Goal: Task Accomplishment & Management: Manage account settings

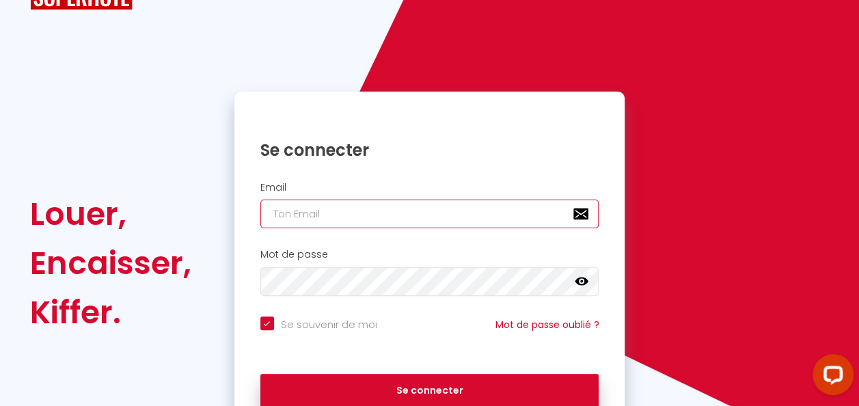
type input "[EMAIL_ADDRESS][DOMAIN_NAME]"
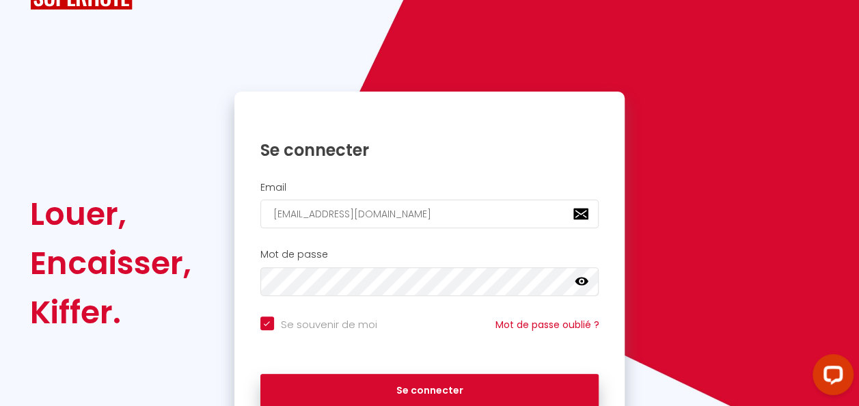
click at [586, 280] on icon at bounding box center [582, 282] width 14 height 8
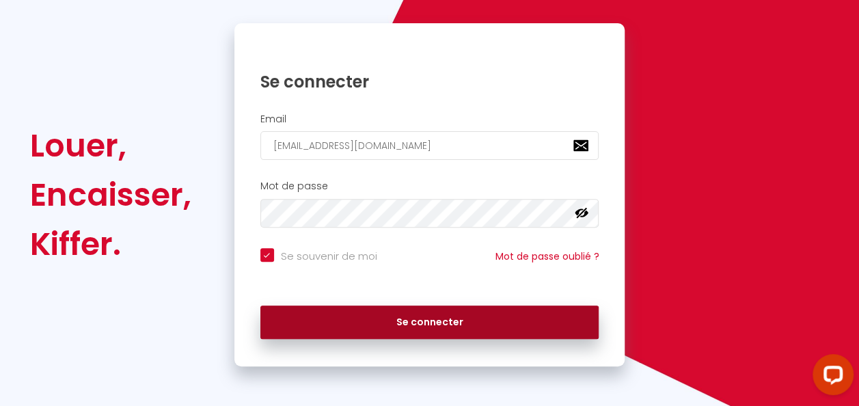
click at [481, 319] on button "Se connecter" at bounding box center [429, 323] width 339 height 34
checkbox input "true"
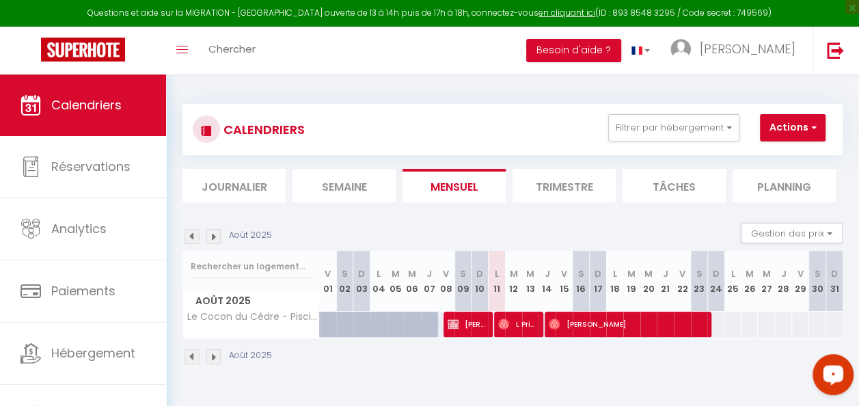
click at [837, 367] on div "Open LiveChat chat widget" at bounding box center [833, 373] width 23 height 23
click at [579, 370] on div "Août 2025" at bounding box center [513, 358] width 660 height 40
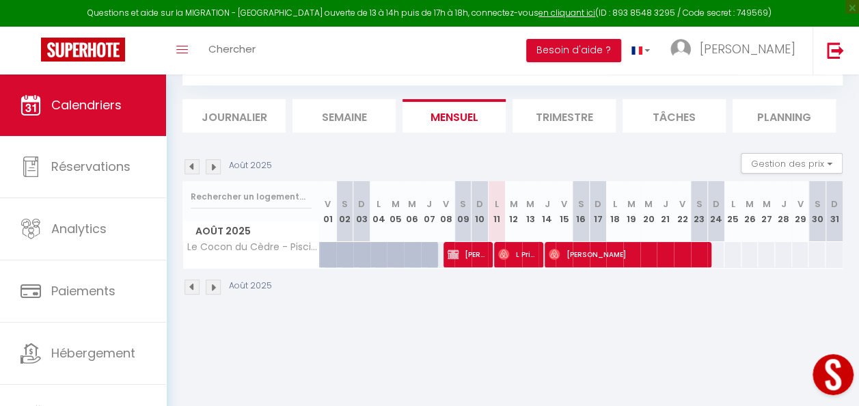
scroll to position [75, 0]
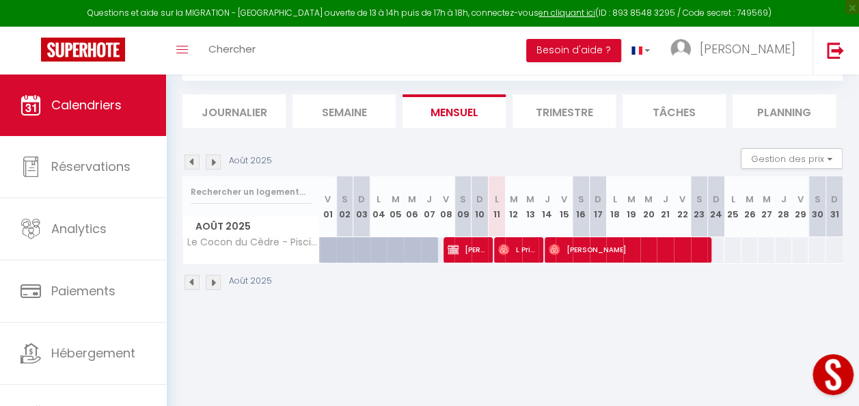
click at [761, 104] on li "Planning" at bounding box center [784, 110] width 103 height 33
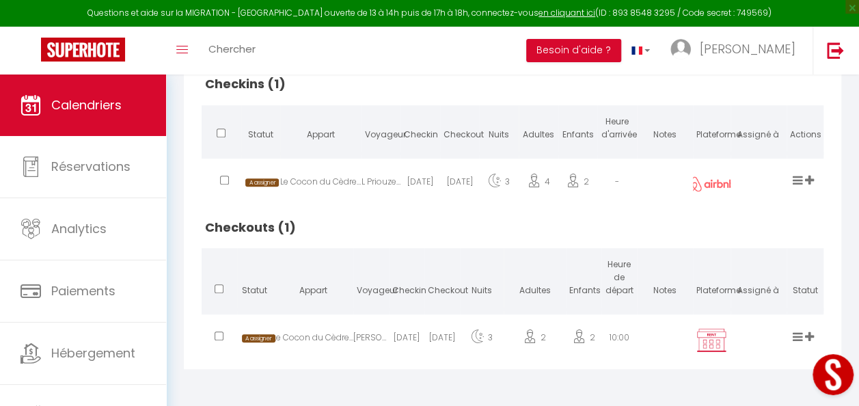
scroll to position [348, 0]
click at [709, 342] on img at bounding box center [711, 340] width 34 height 26
select select "0"
select select "1"
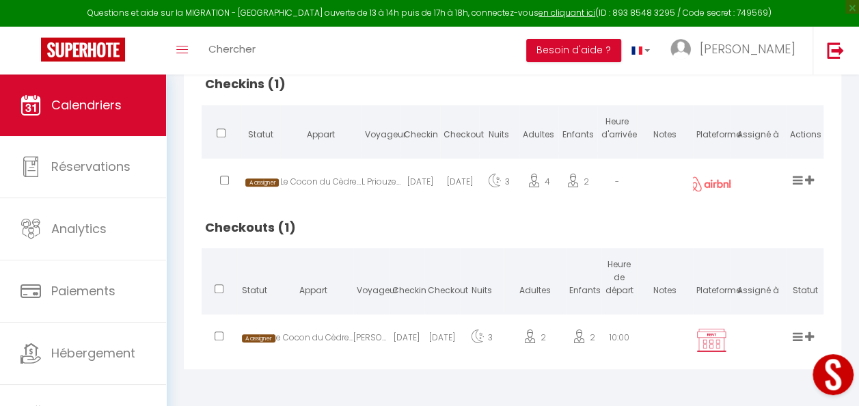
select select
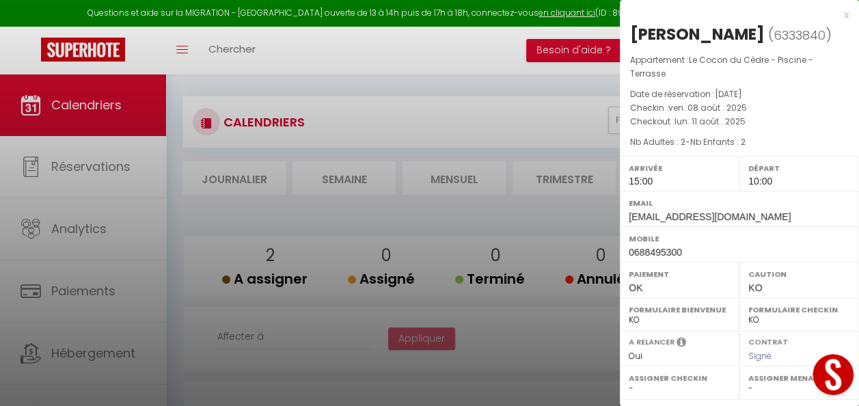
scroll to position [0, 0]
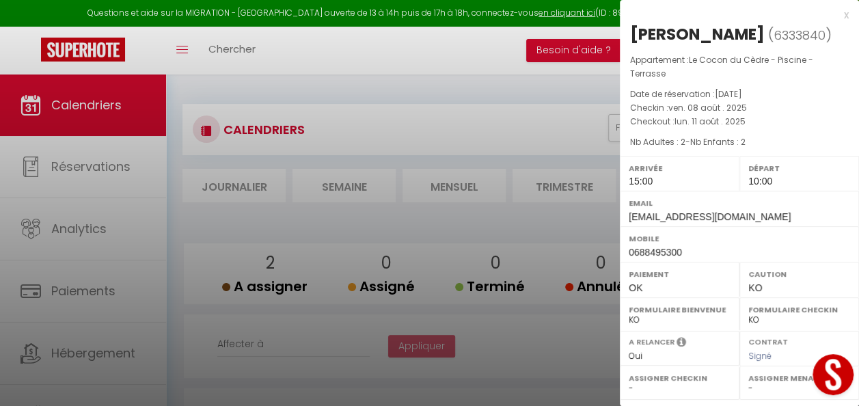
click at [523, 40] on div at bounding box center [429, 203] width 859 height 406
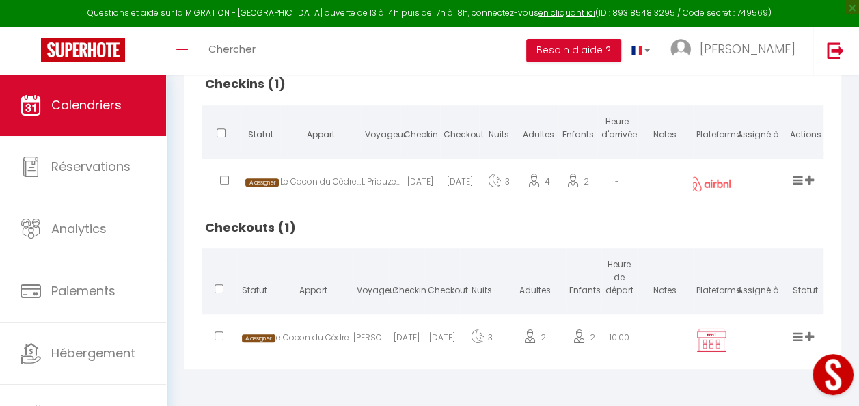
scroll to position [284, 0]
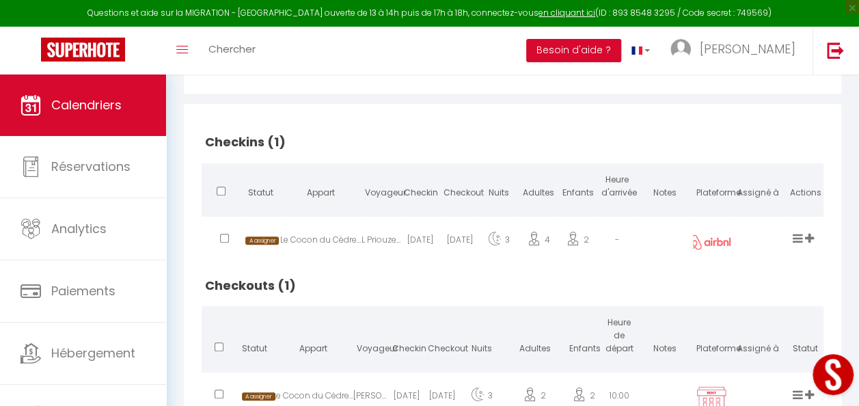
click at [718, 249] on img at bounding box center [712, 241] width 48 height 15
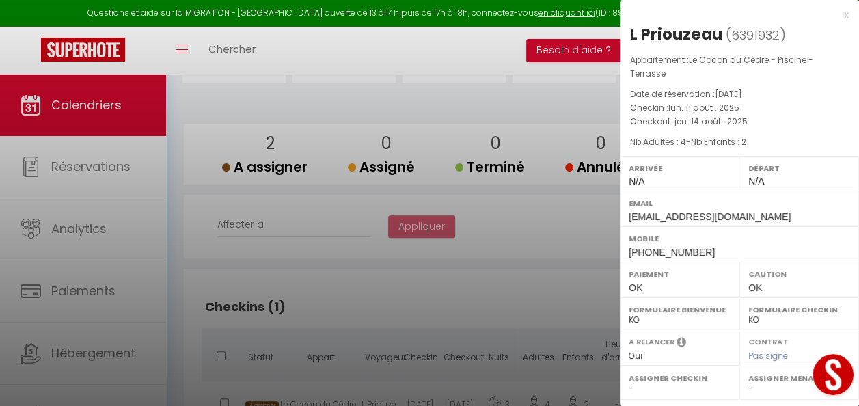
scroll to position [0, 0]
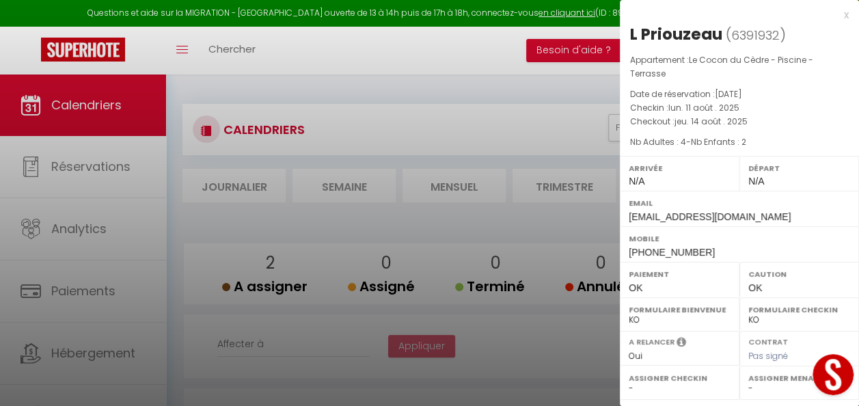
click at [848, 14] on div "x" at bounding box center [734, 15] width 229 height 16
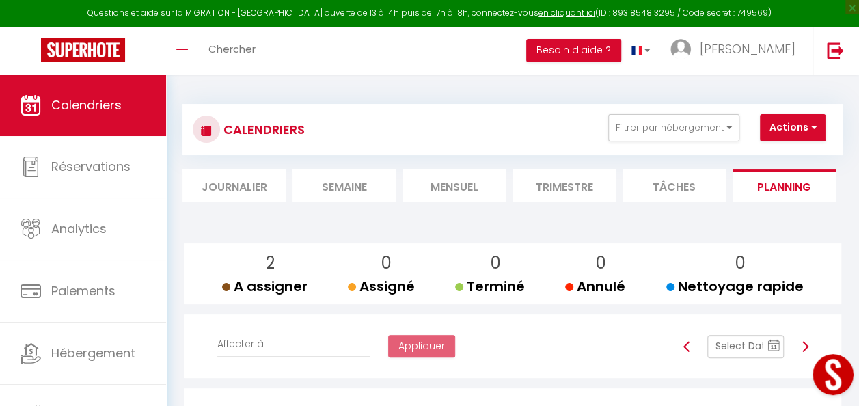
click at [682, 187] on li "Tâches" at bounding box center [674, 185] width 103 height 33
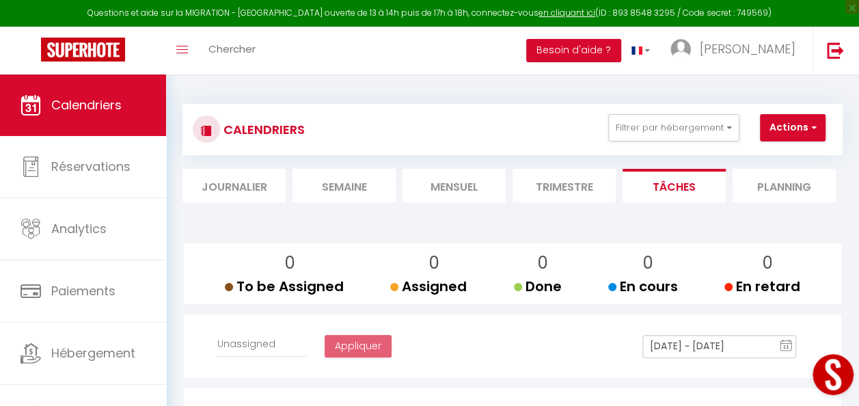
select select
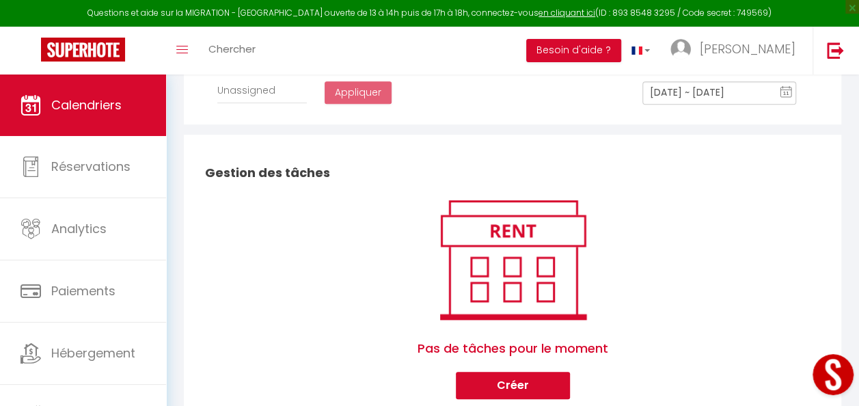
scroll to position [308, 0]
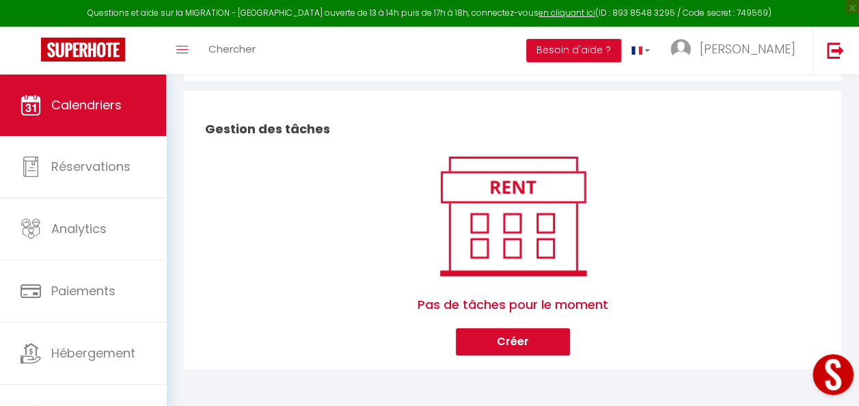
click at [529, 229] on img at bounding box center [513, 215] width 174 height 131
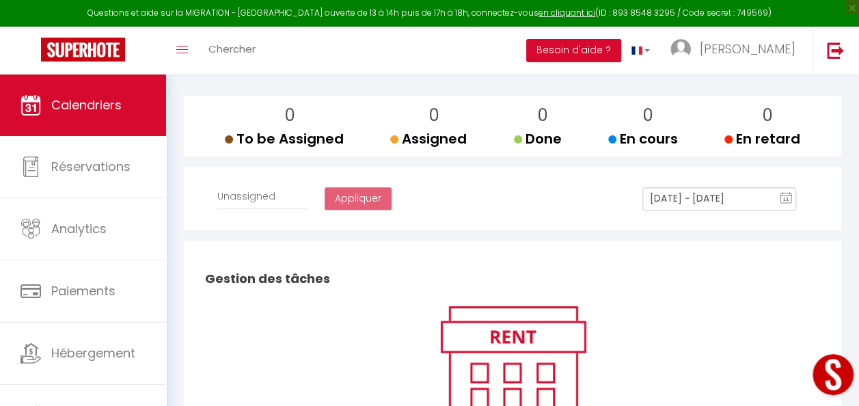
scroll to position [0, 0]
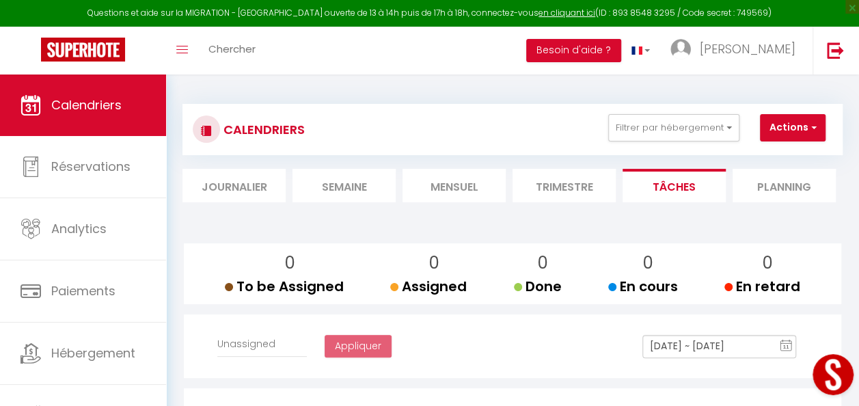
click at [462, 186] on li "Mensuel" at bounding box center [454, 185] width 103 height 33
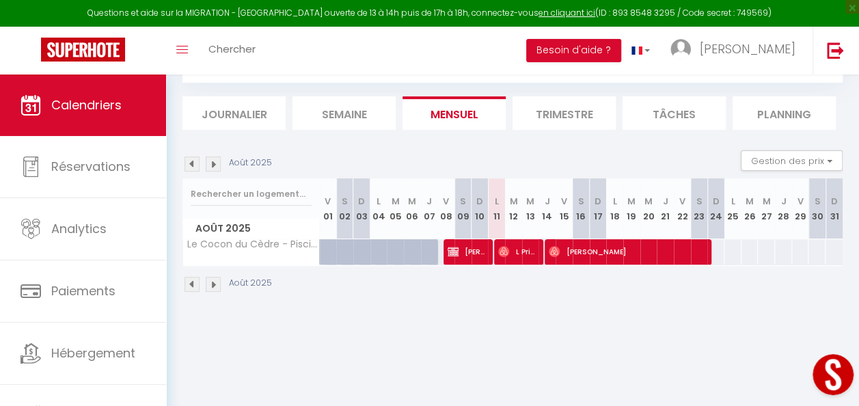
scroll to position [75, 0]
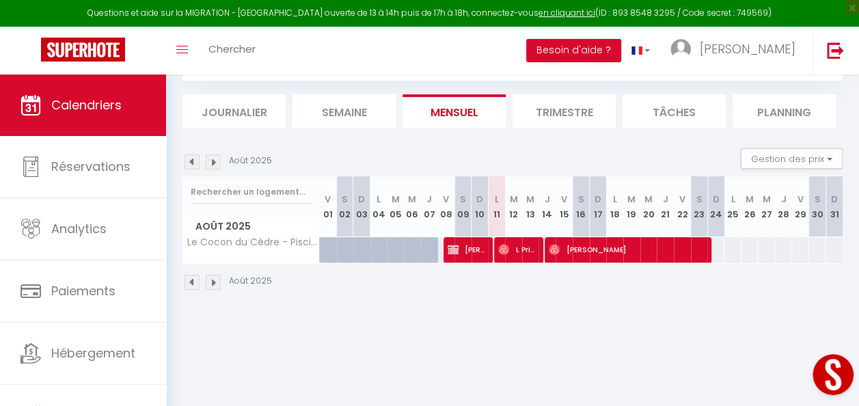
click at [213, 279] on img at bounding box center [213, 282] width 15 height 15
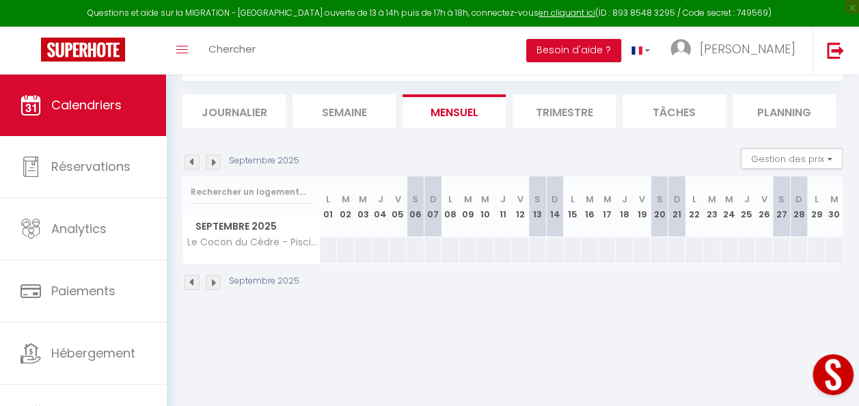
click at [213, 279] on img at bounding box center [213, 282] width 15 height 15
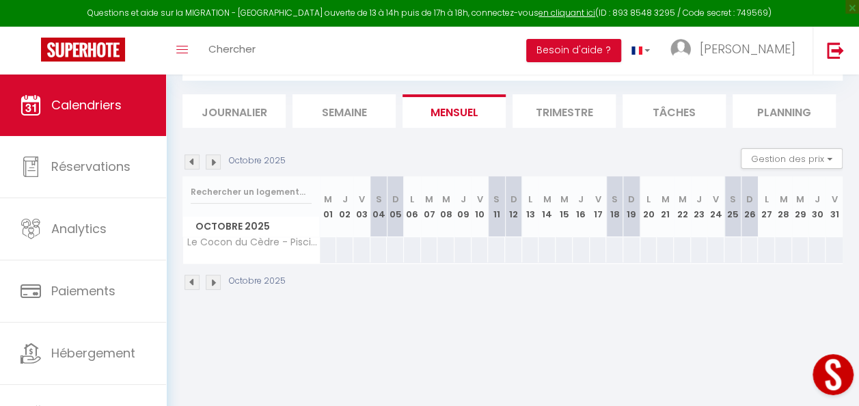
click at [213, 279] on img at bounding box center [213, 282] width 15 height 15
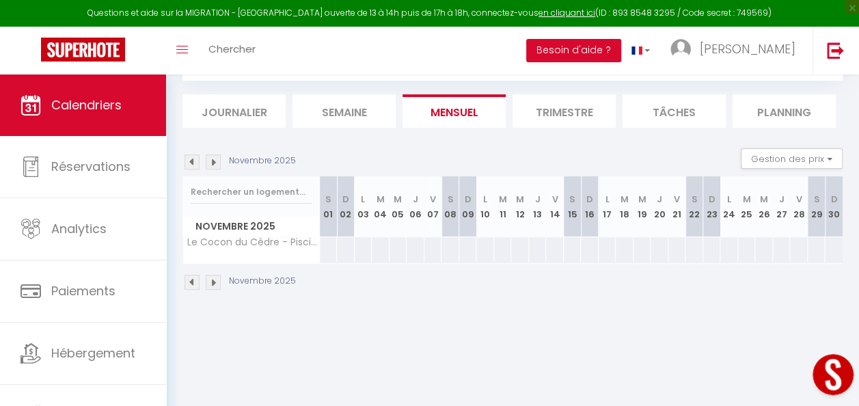
click at [213, 279] on img at bounding box center [213, 282] width 15 height 15
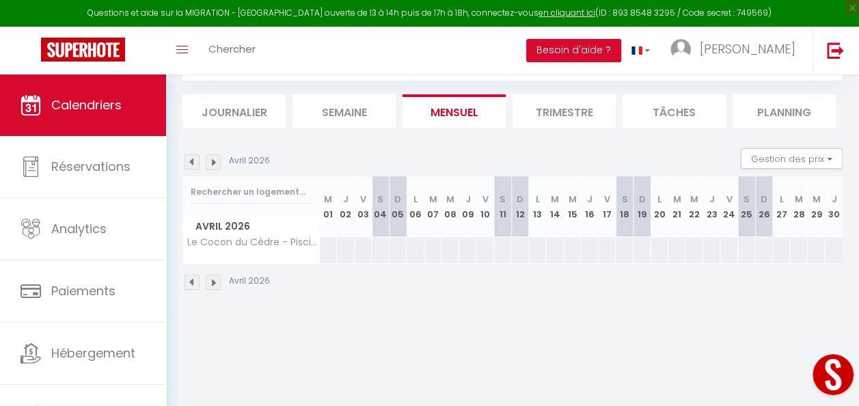
click at [213, 279] on img at bounding box center [213, 282] width 15 height 15
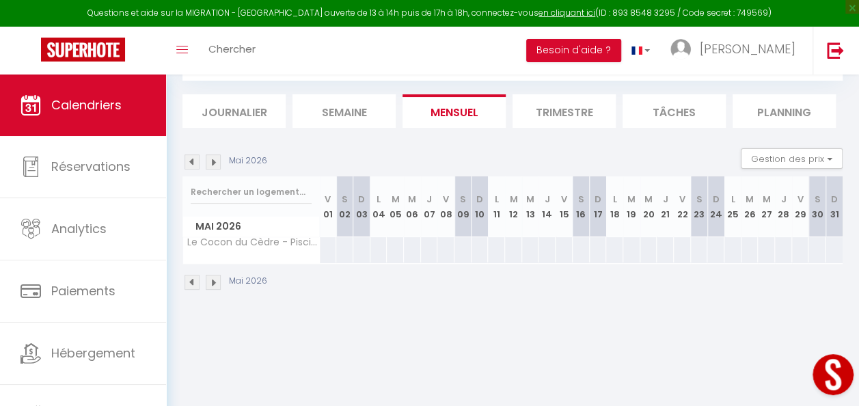
click at [213, 279] on img at bounding box center [213, 282] width 15 height 15
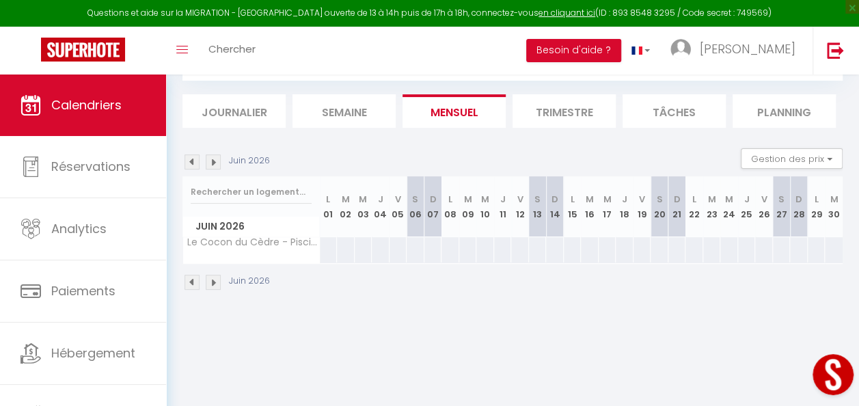
click at [213, 279] on img at bounding box center [213, 282] width 15 height 15
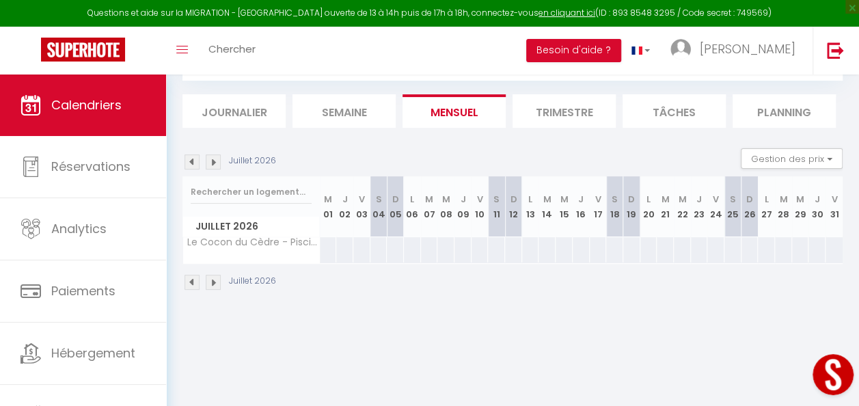
click at [188, 279] on img at bounding box center [192, 282] width 15 height 15
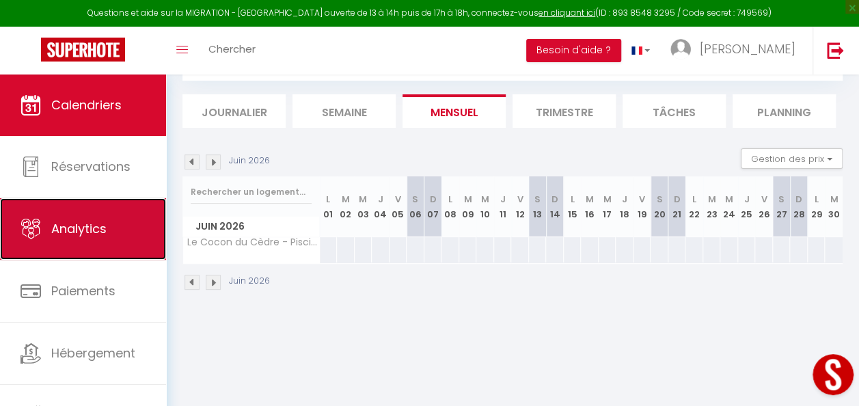
click at [68, 223] on span "Analytics" at bounding box center [78, 228] width 55 height 17
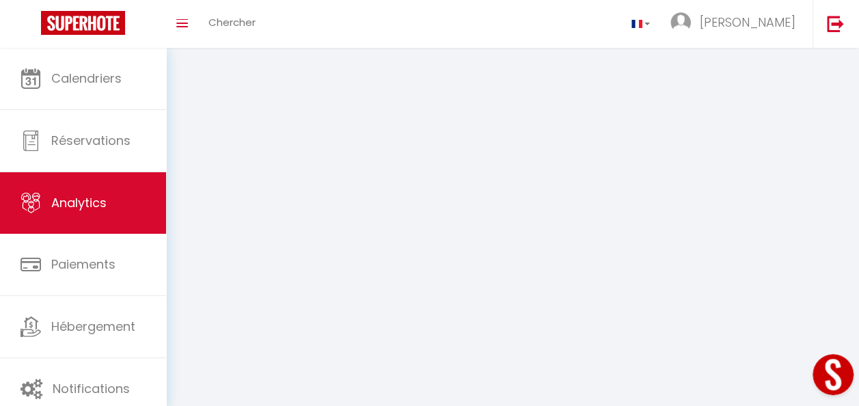
select select "2025"
select select "8"
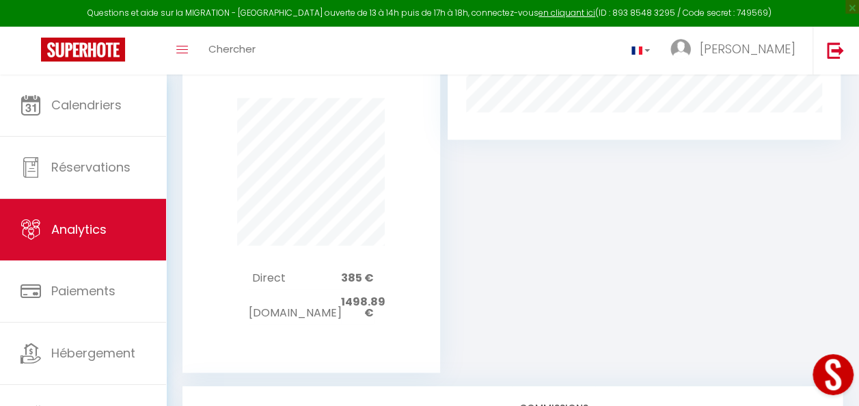
scroll to position [974, 0]
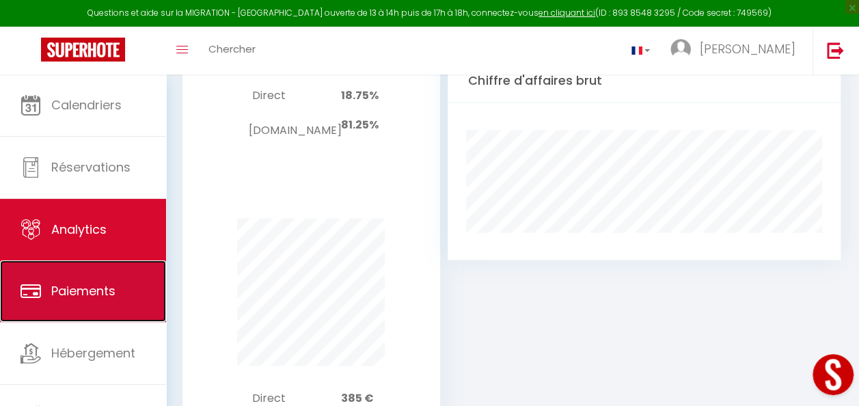
click at [63, 290] on span "Paiements" at bounding box center [83, 290] width 64 height 17
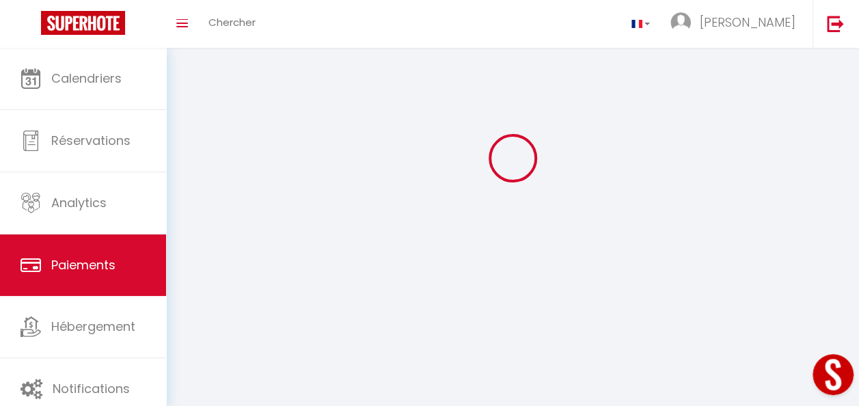
scroll to position [279, 0]
select select "2"
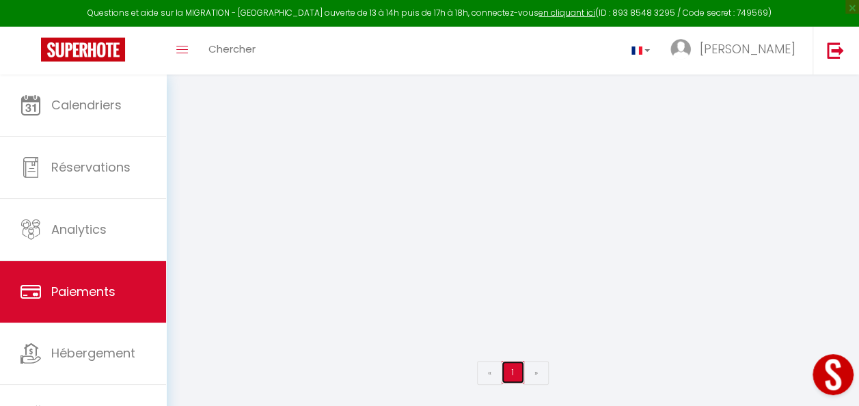
click at [511, 364] on link "1" at bounding box center [513, 372] width 23 height 23
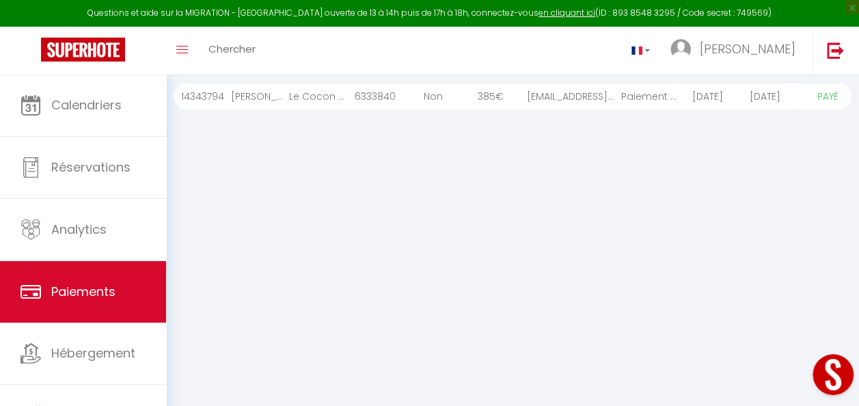
scroll to position [0, 0]
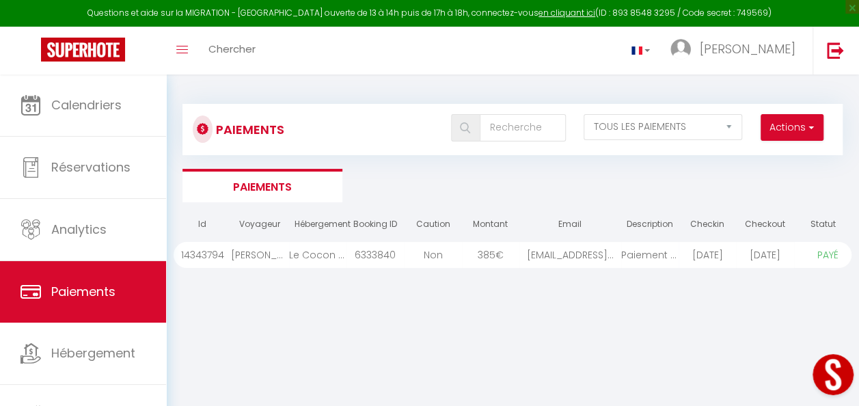
click at [544, 252] on div "[EMAIL_ADDRESS]..." at bounding box center [570, 255] width 102 height 26
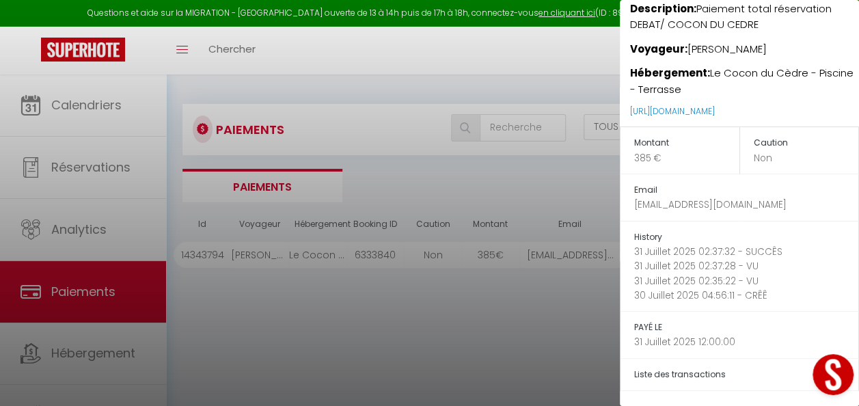
click at [365, 135] on div at bounding box center [429, 203] width 859 height 406
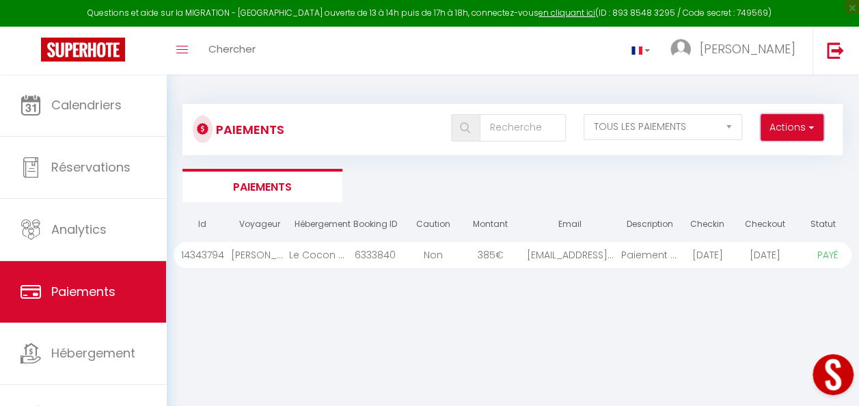
click at [811, 128] on span "button" at bounding box center [810, 127] width 8 height 14
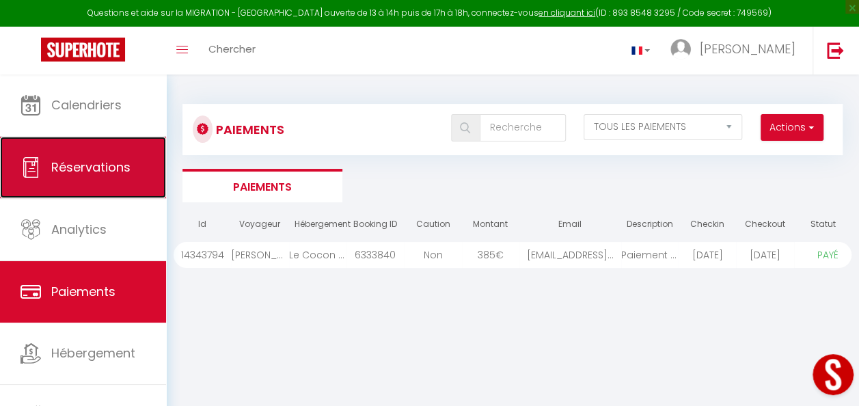
click at [97, 164] on span "Réservations" at bounding box center [90, 167] width 79 height 17
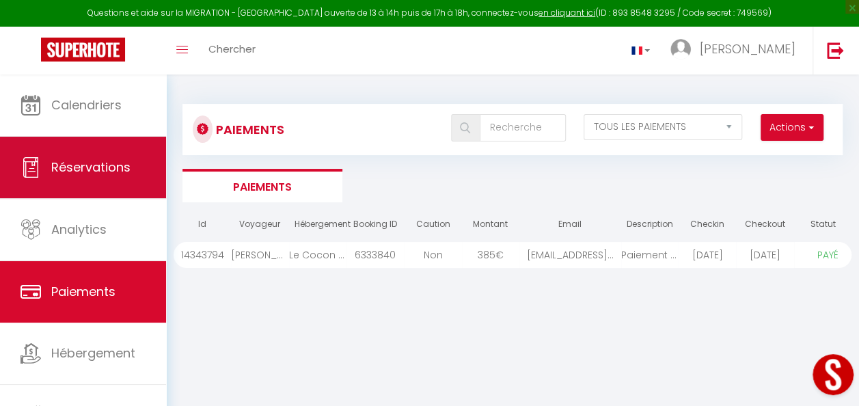
select select "not_cancelled"
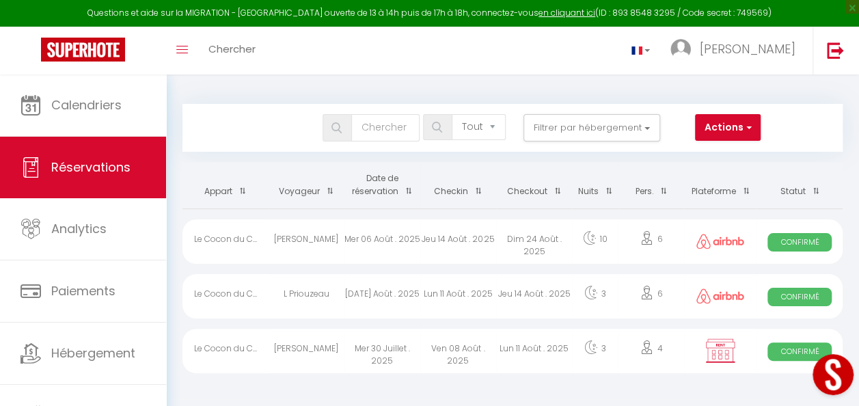
click at [485, 349] on div "Ven 08 Août . 2025" at bounding box center [458, 351] width 76 height 44
select select "OK"
select select "KO"
select select "0"
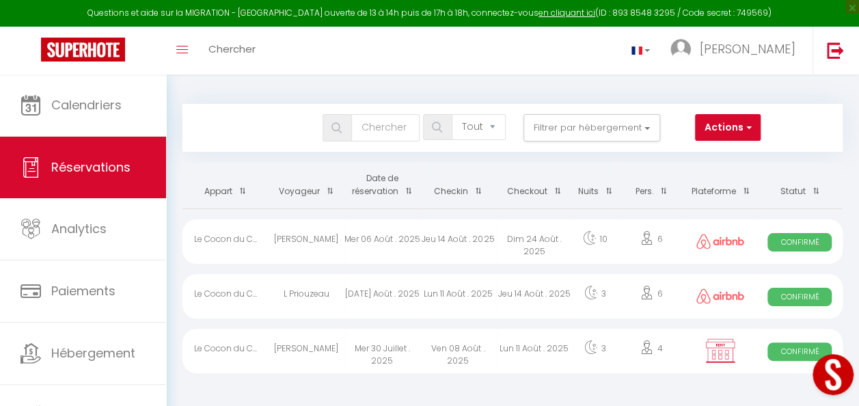
select select "1"
select select
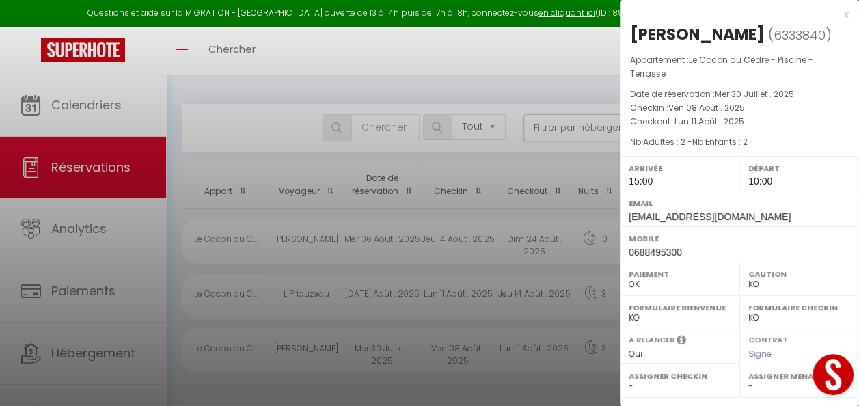
click at [323, 237] on div at bounding box center [429, 203] width 859 height 406
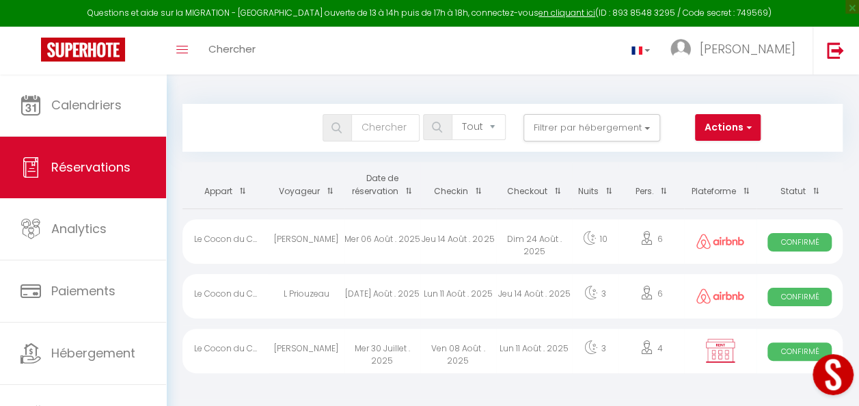
click at [309, 344] on div "[PERSON_NAME]" at bounding box center [307, 351] width 76 height 44
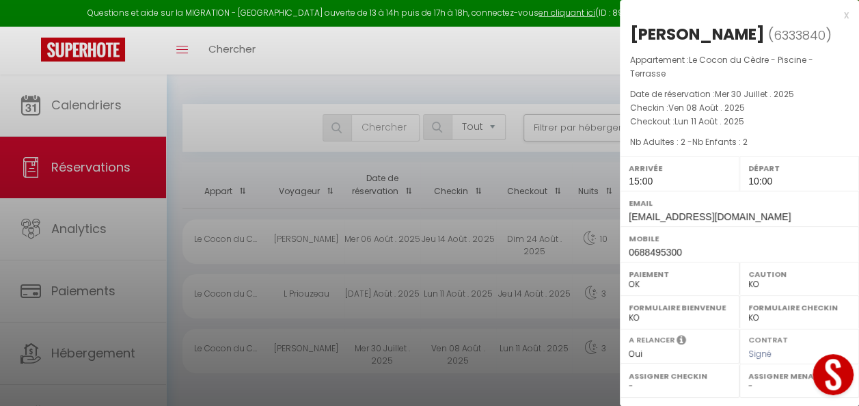
click at [278, 297] on div at bounding box center [429, 203] width 859 height 406
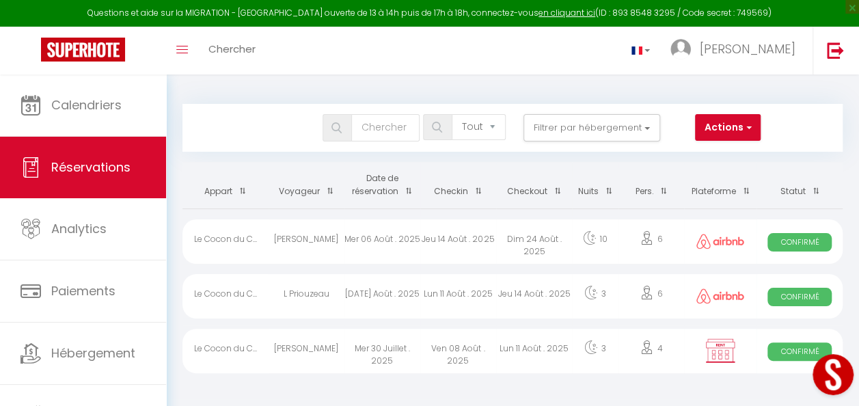
click at [249, 293] on div "Le Cocon du C..." at bounding box center [226, 296] width 86 height 44
select select "OK"
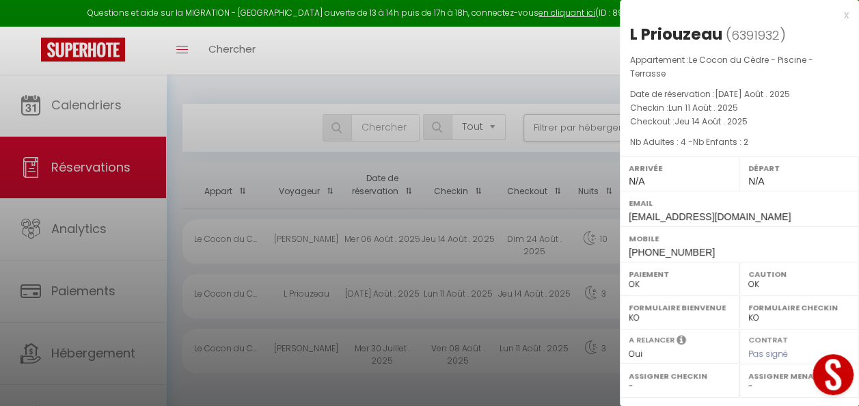
click at [228, 365] on div at bounding box center [429, 203] width 859 height 406
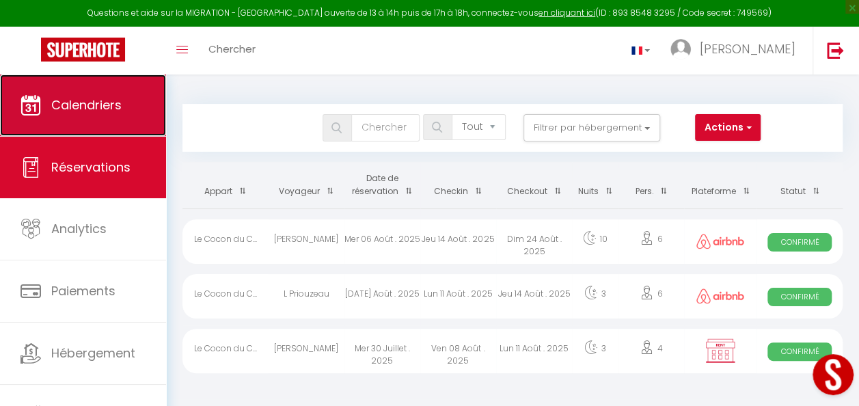
click at [100, 107] on span "Calendriers" at bounding box center [86, 104] width 70 height 17
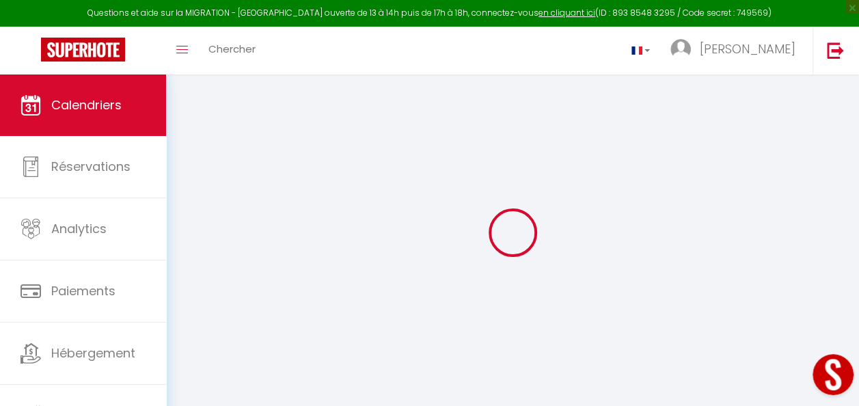
select select
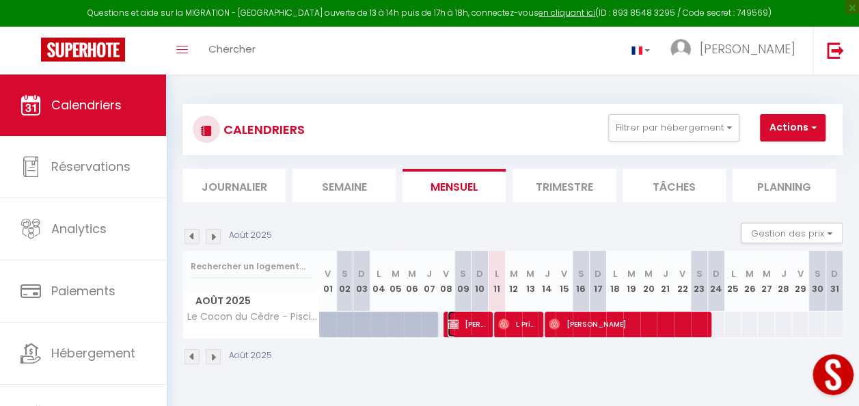
click at [469, 327] on span "[PERSON_NAME]" at bounding box center [467, 324] width 38 height 26
select select "OK"
select select "KO"
select select "0"
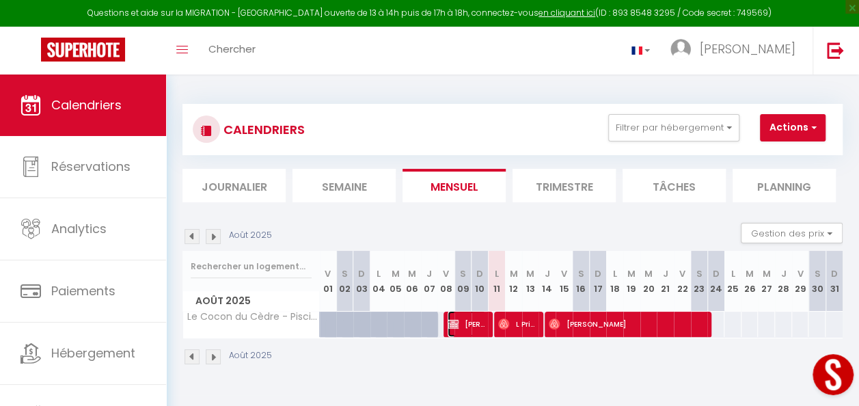
select select "1"
select select
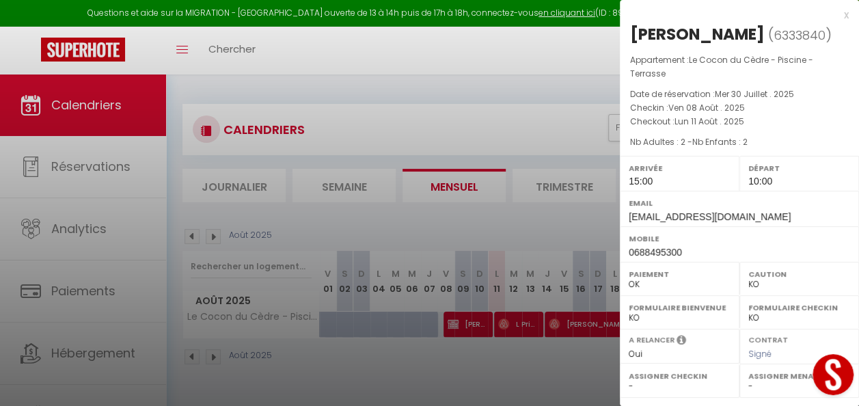
click at [678, 336] on icon at bounding box center [682, 341] width 10 height 15
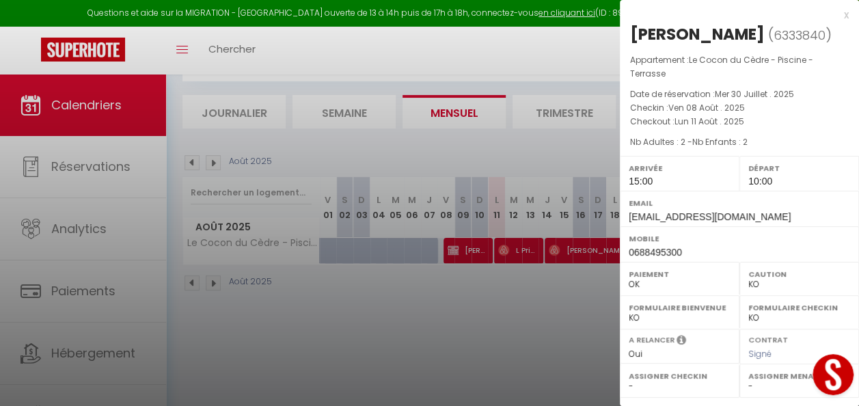
scroll to position [75, 0]
click at [480, 317] on div at bounding box center [429, 203] width 859 height 406
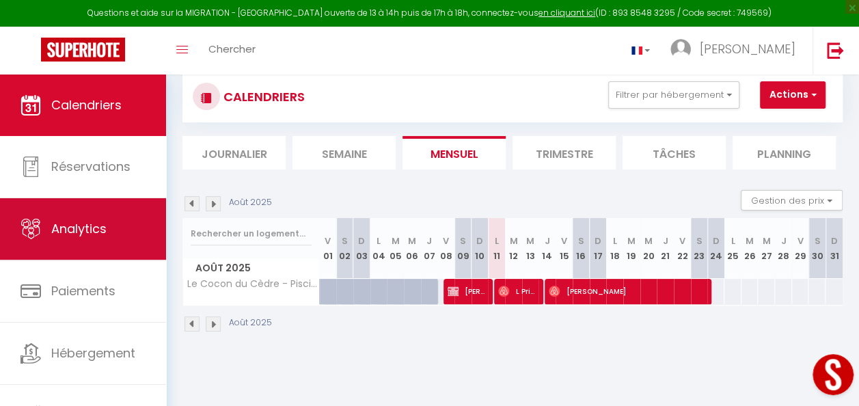
scroll to position [0, 0]
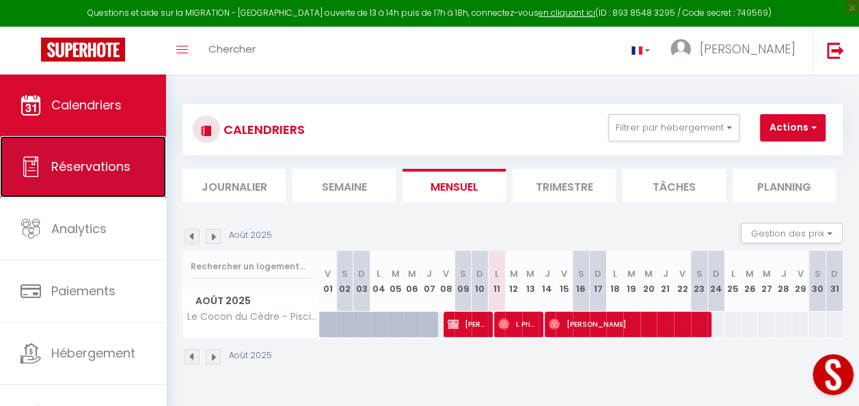
click at [124, 167] on span "Réservations" at bounding box center [90, 166] width 79 height 17
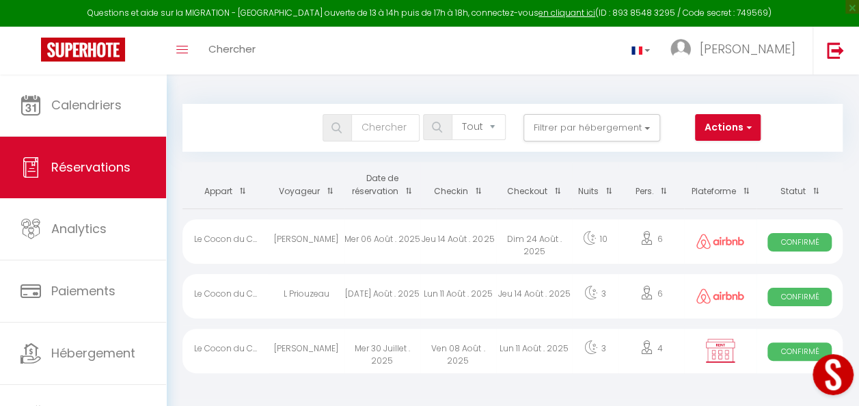
click at [788, 349] on span "Confirmé" at bounding box center [800, 351] width 64 height 18
select select "OK"
select select "KO"
select select "0"
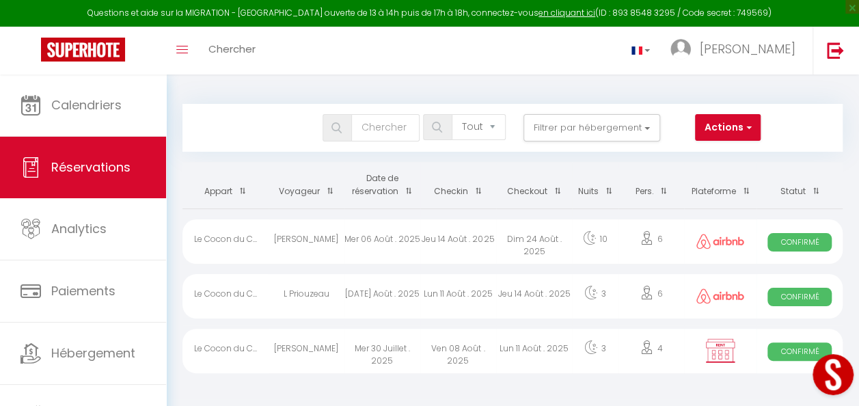
select select "1"
select select
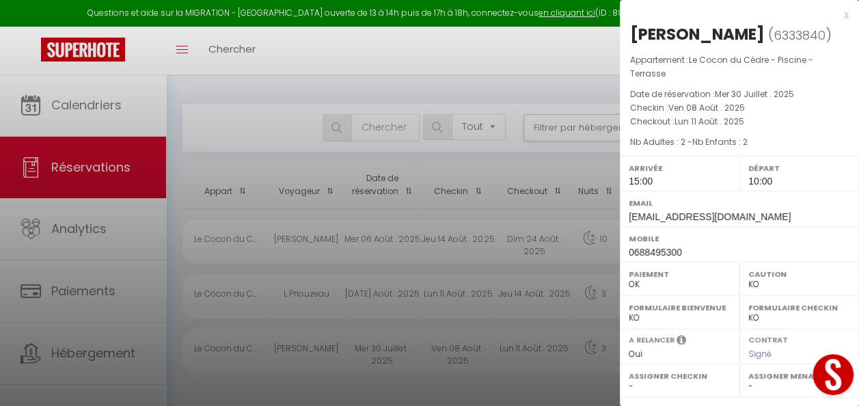
click at [560, 375] on div at bounding box center [429, 203] width 859 height 406
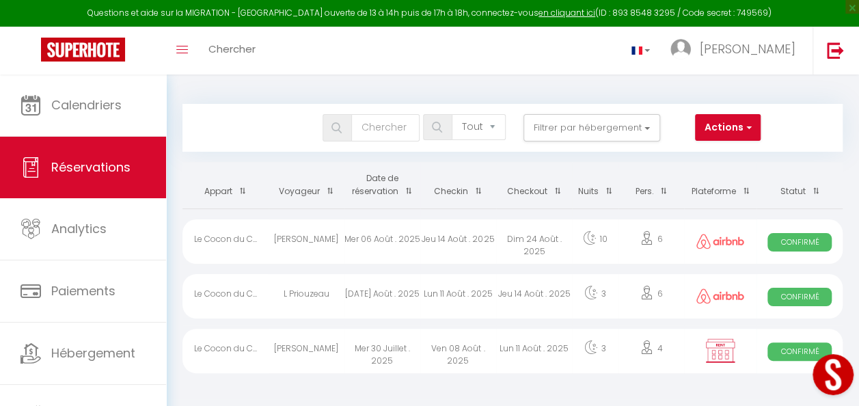
click at [780, 294] on span "Confirmé" at bounding box center [800, 297] width 64 height 18
select select "OK"
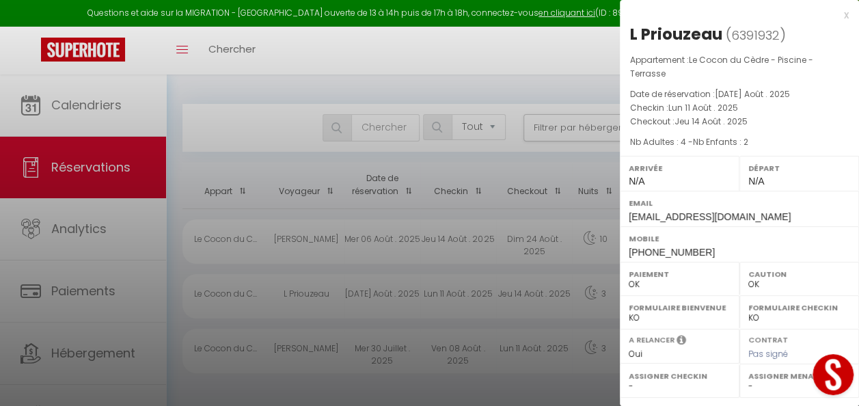
click at [526, 374] on div at bounding box center [429, 203] width 859 height 406
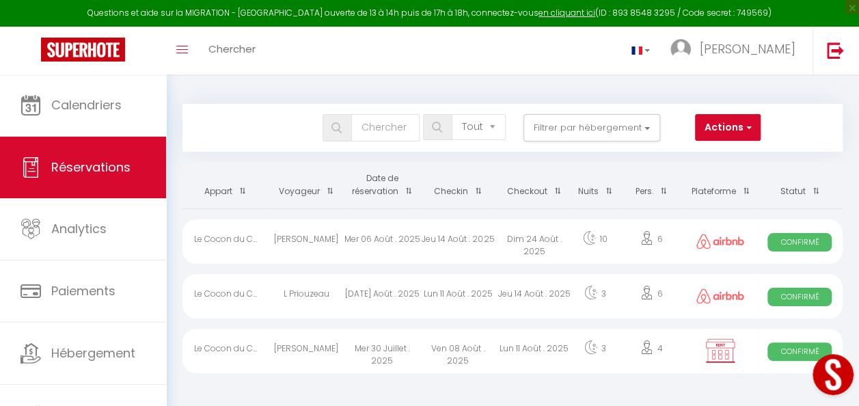
click at [779, 234] on span "Confirmé" at bounding box center [800, 242] width 64 height 18
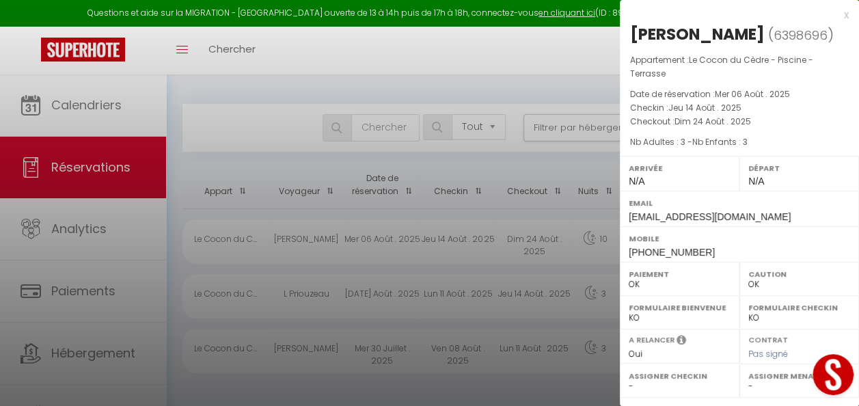
click at [541, 377] on div at bounding box center [429, 203] width 859 height 406
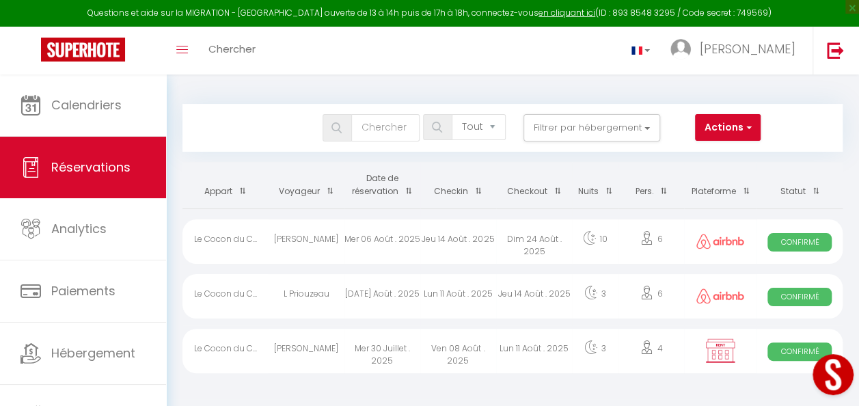
click at [433, 233] on div "Jeu 14 Août . 2025" at bounding box center [458, 241] width 76 height 44
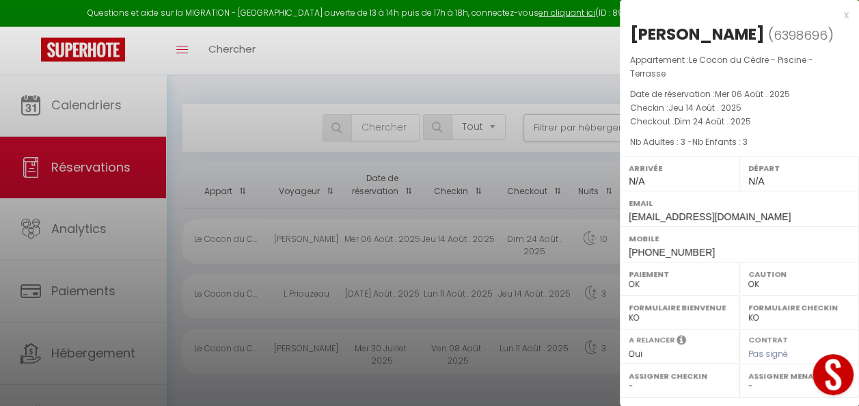
click at [437, 365] on div at bounding box center [429, 203] width 859 height 406
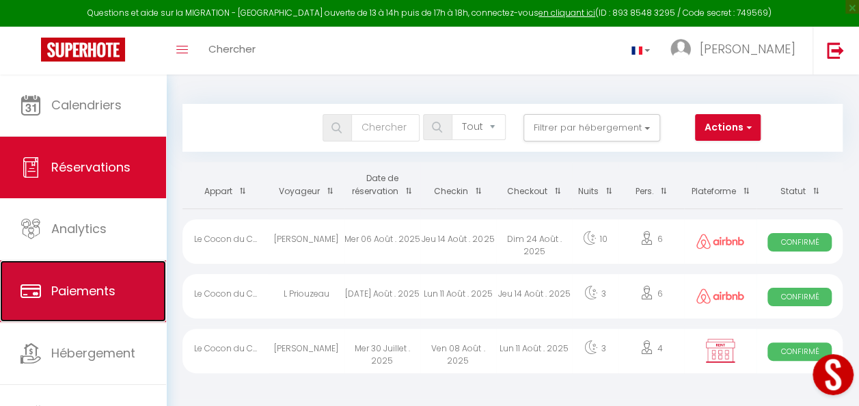
click at [112, 287] on span "Paiements" at bounding box center [83, 290] width 64 height 17
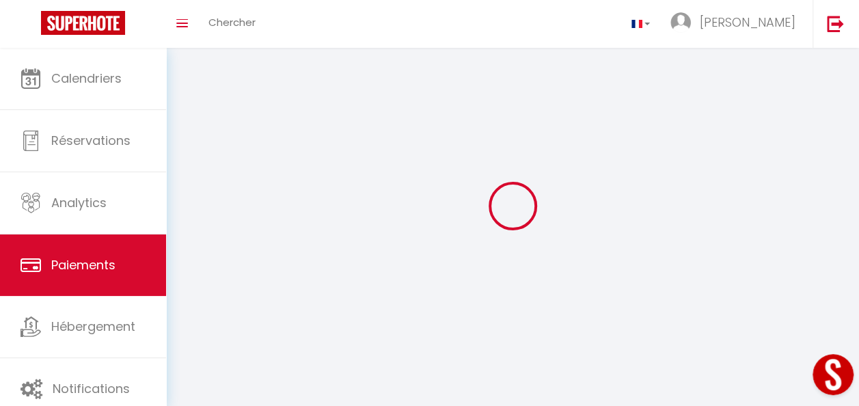
select select "2"
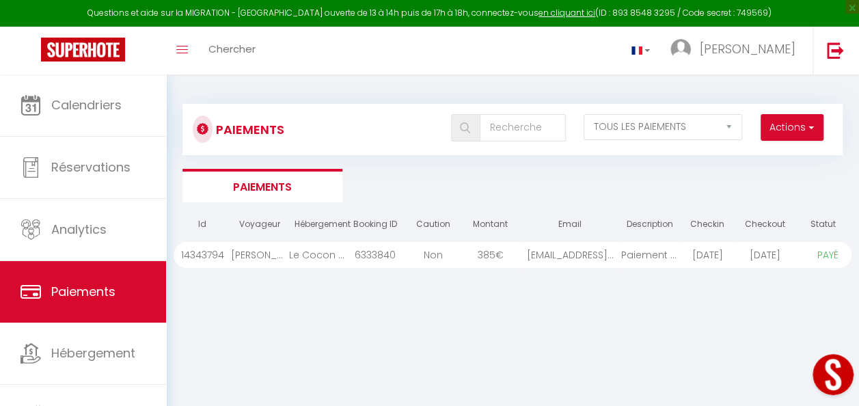
click at [597, 253] on div "[EMAIL_ADDRESS]..." at bounding box center [570, 255] width 102 height 26
